Goal: Task Accomplishment & Management: Manage account settings

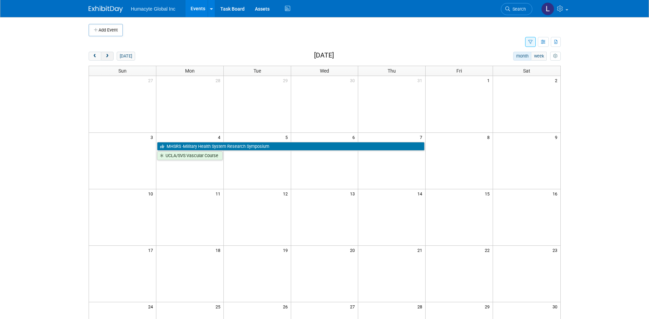
click at [108, 55] on span "next" at bounding box center [107, 56] width 5 height 4
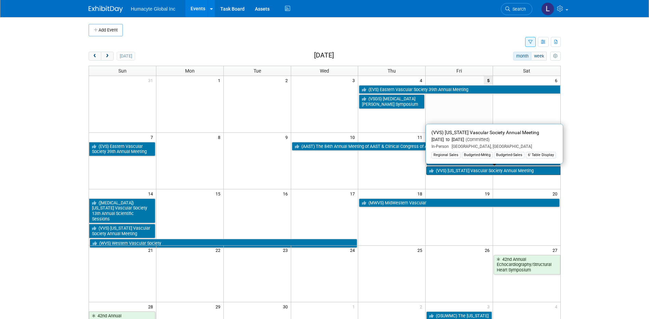
click at [474, 170] on link "(VVS) [US_STATE] Vascular Society Annual Meeting" at bounding box center [493, 170] width 134 height 9
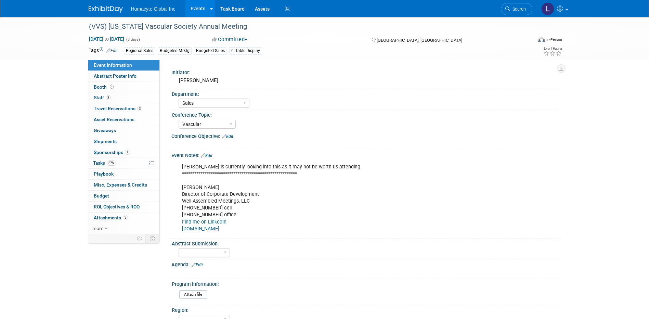
select select "Sales"
select select "Vascular"
click at [100, 102] on link "3 Staff 3" at bounding box center [123, 97] width 71 height 11
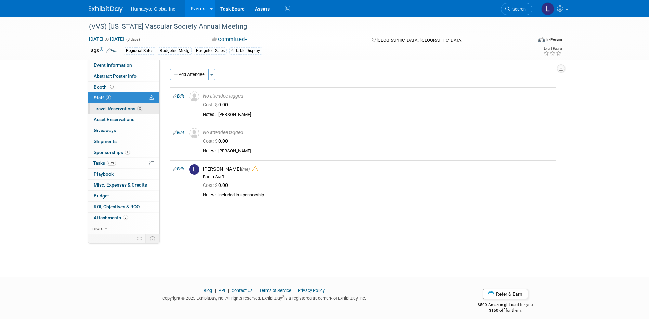
click at [103, 107] on span "Travel Reservations 3" at bounding box center [118, 108] width 49 height 5
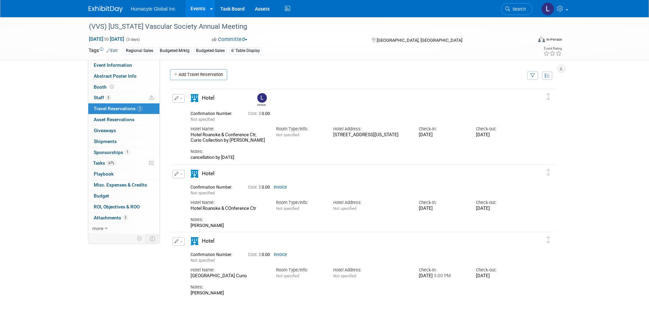
click at [279, 253] on link "Invoice" at bounding box center [280, 254] width 13 height 5
click at [280, 187] on link "Invoice" at bounding box center [280, 187] width 13 height 5
